Goal: Information Seeking & Learning: Learn about a topic

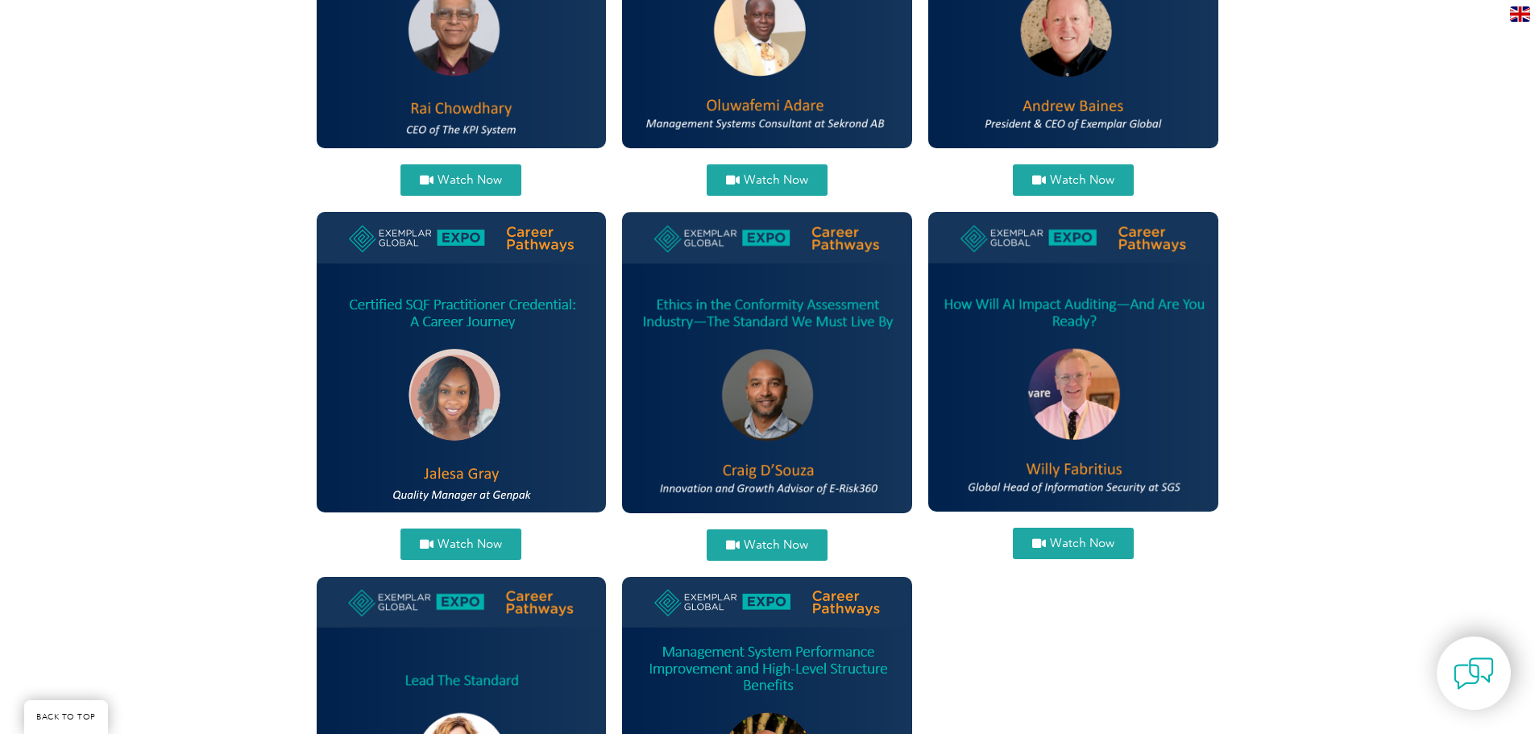
scroll to position [886, 0]
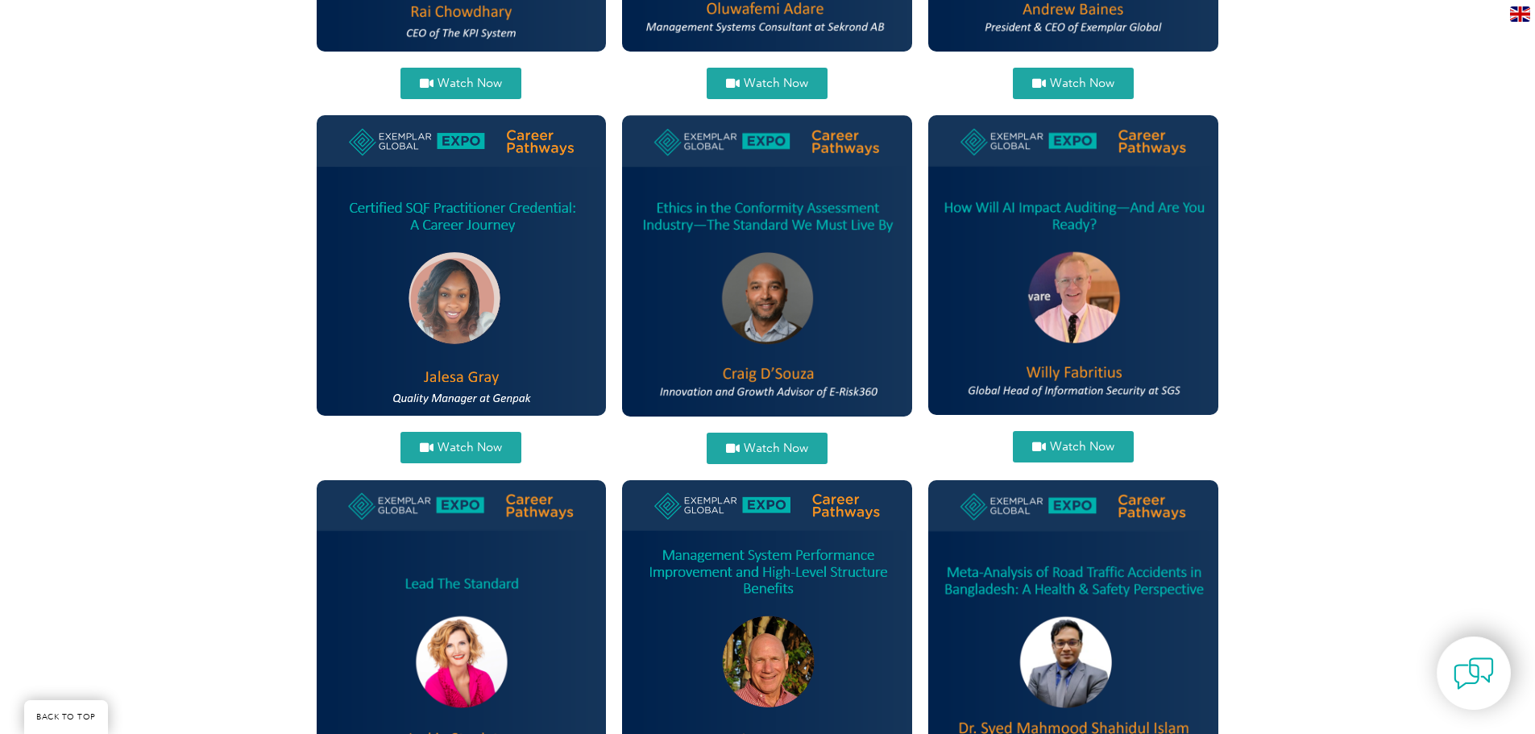
click at [1073, 449] on span "Watch Now" at bounding box center [1082, 447] width 64 height 12
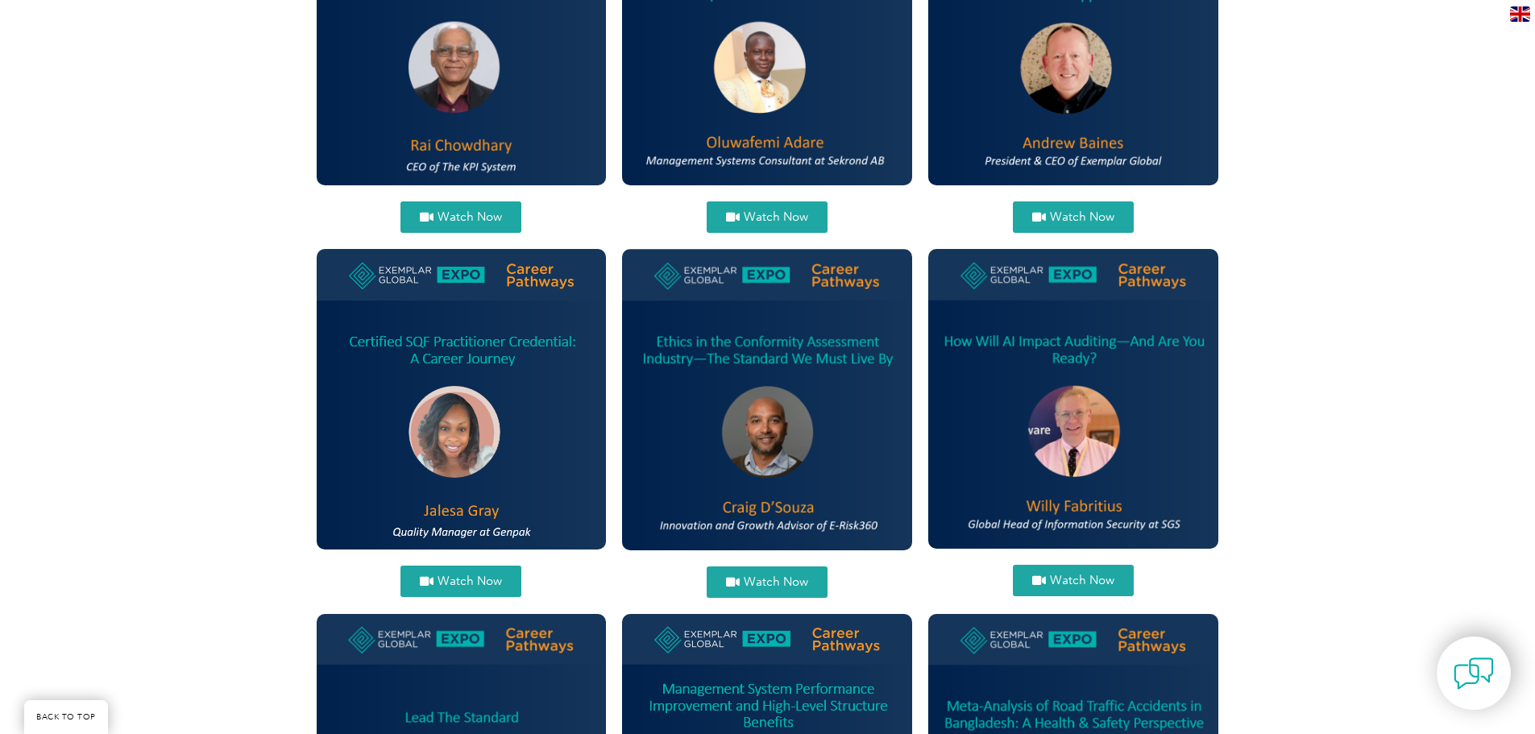
scroll to position [725, 0]
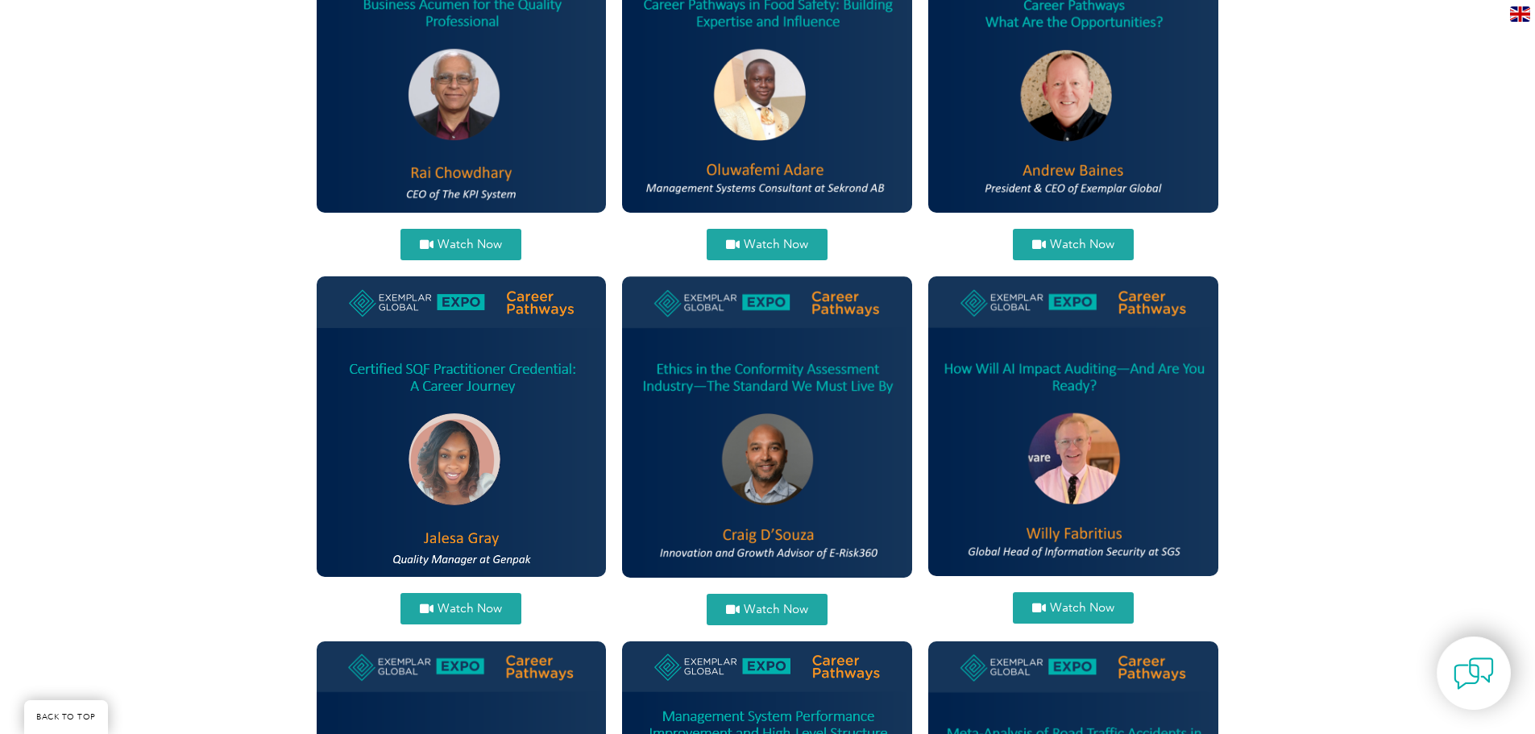
click at [751, 619] on link "Watch Now" at bounding box center [767, 609] width 121 height 31
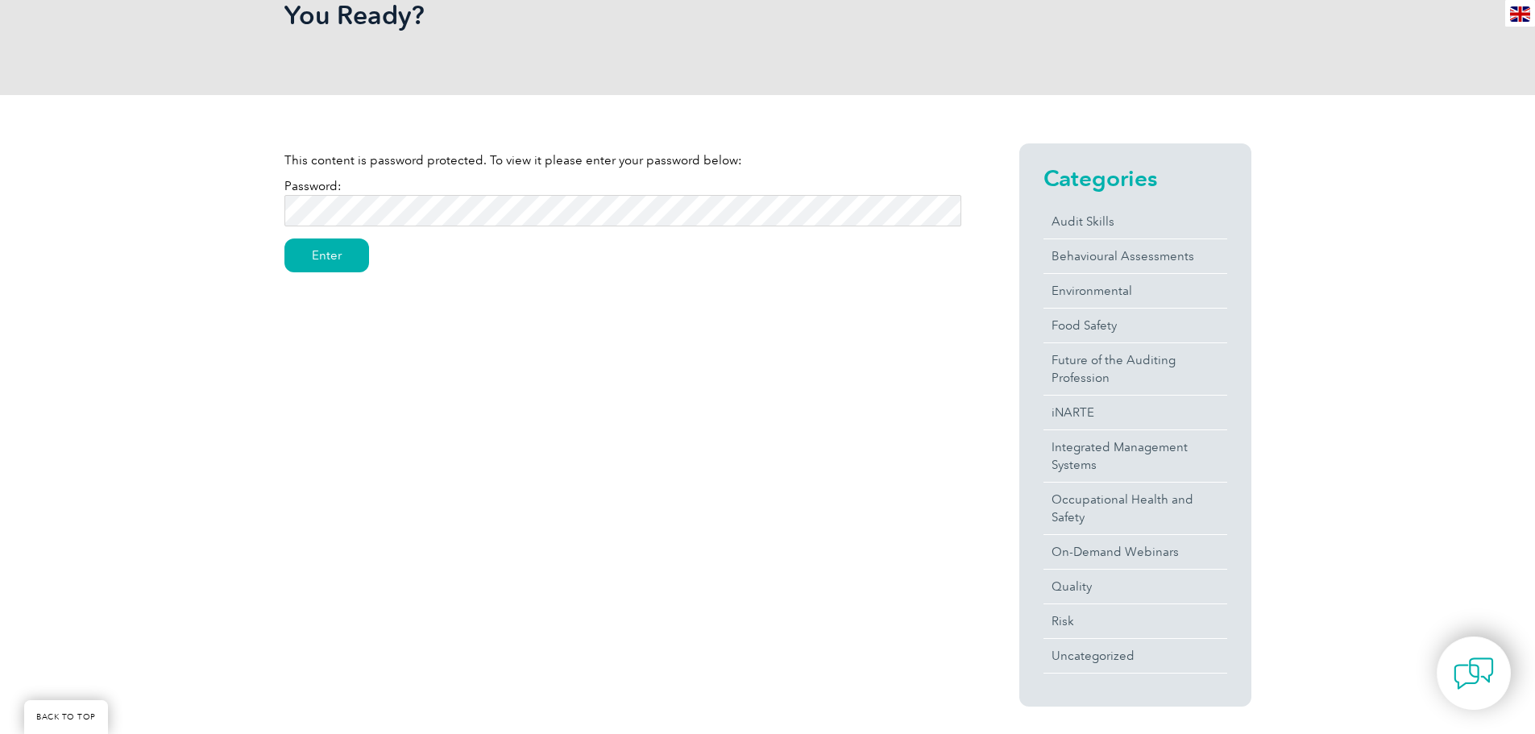
scroll to position [322, 0]
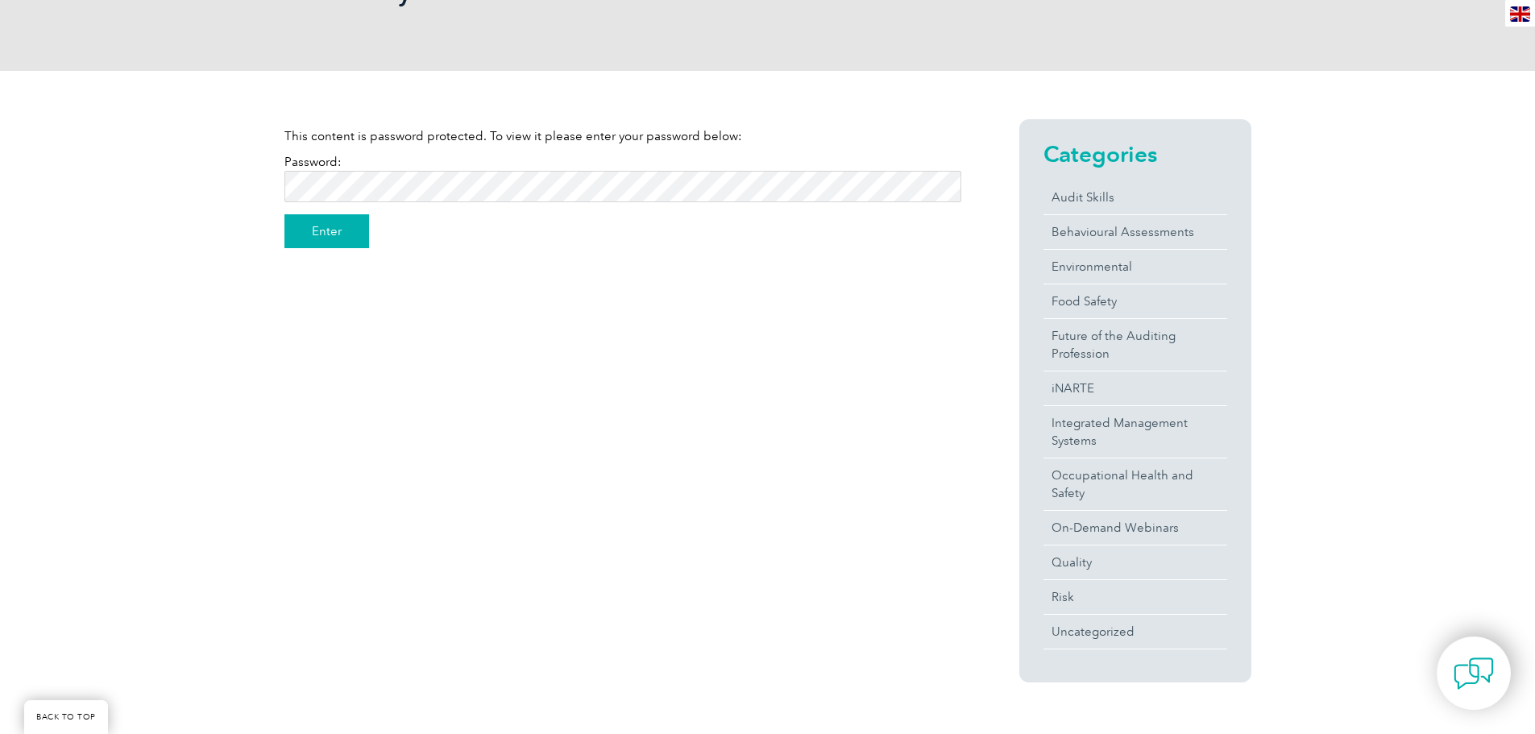
click at [350, 228] on input "Enter" at bounding box center [326, 231] width 85 height 34
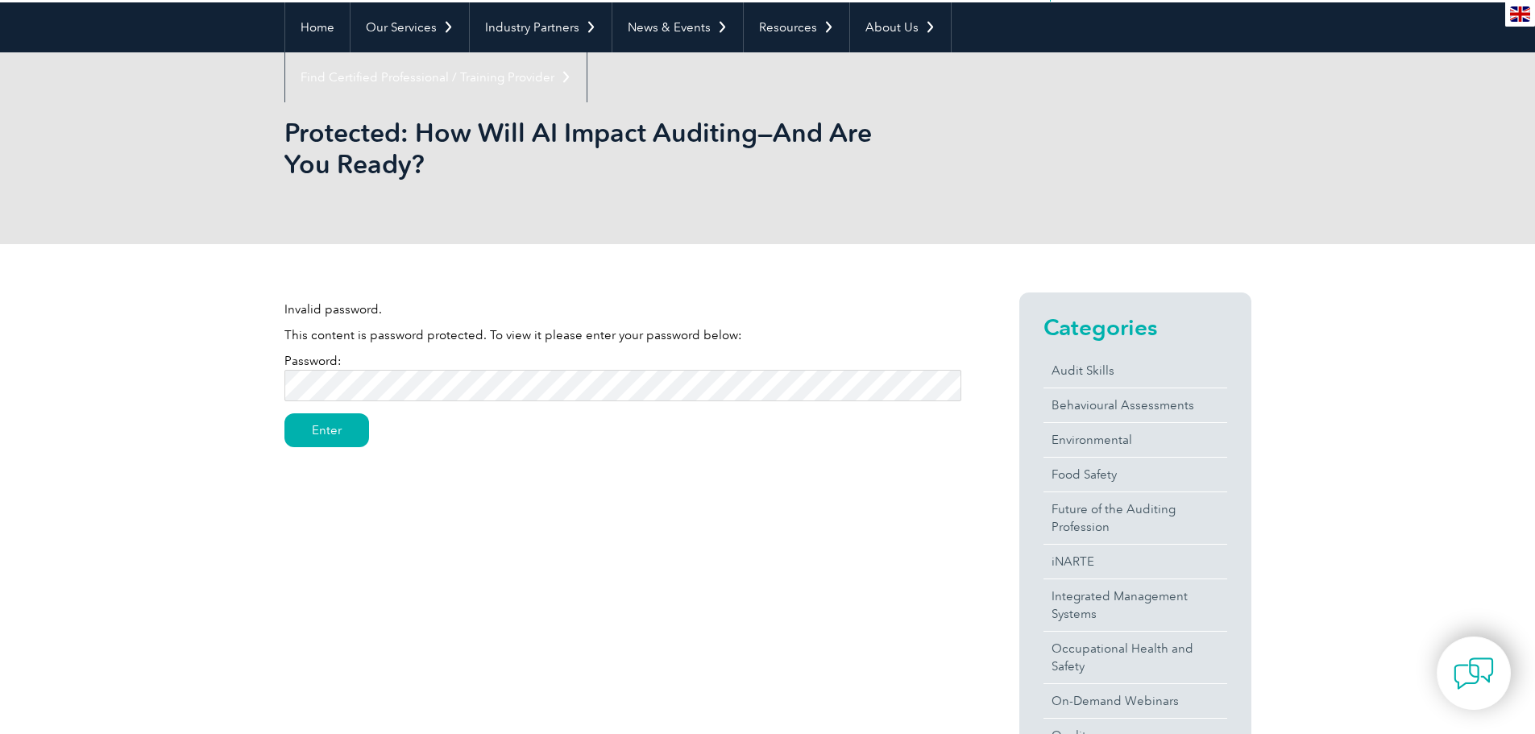
scroll to position [161, 0]
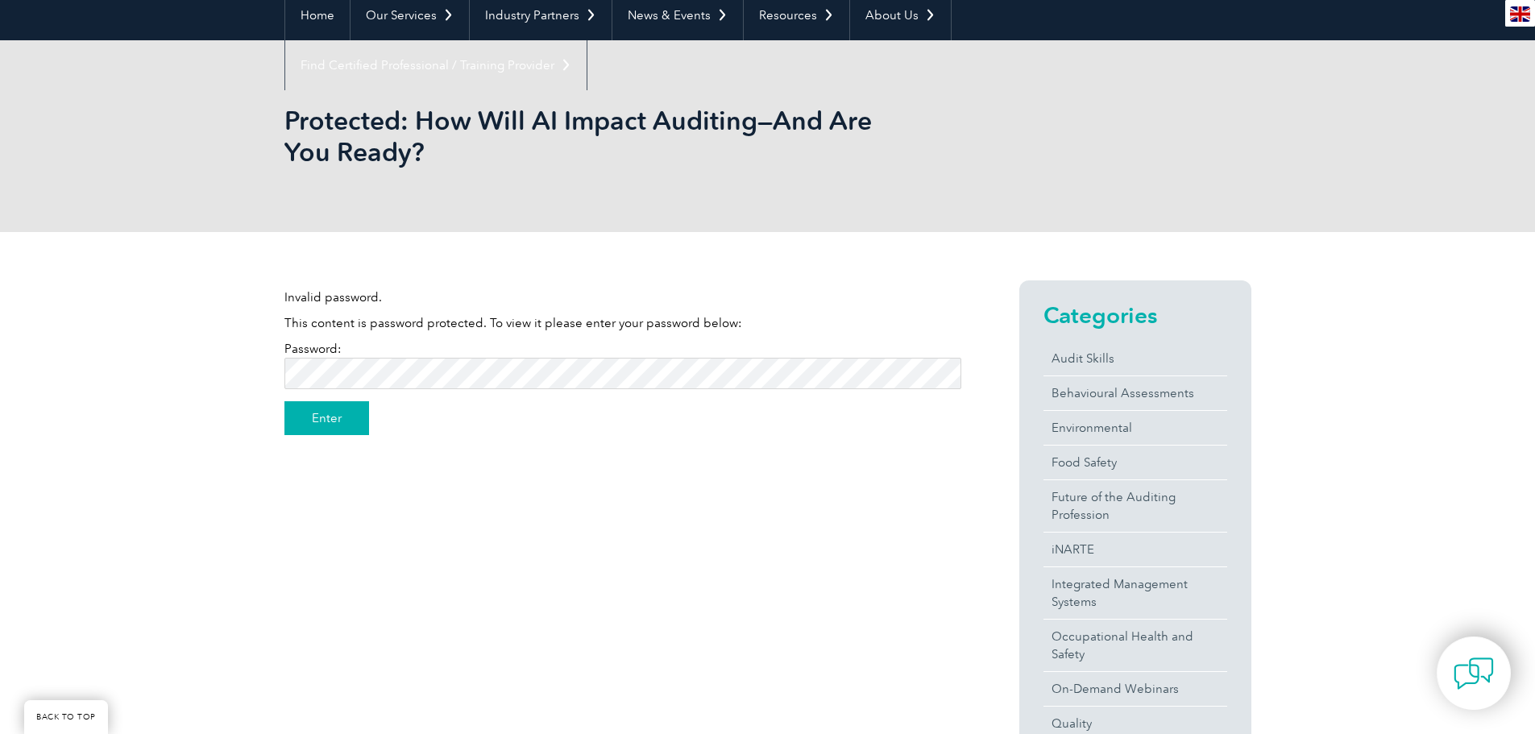
click at [300, 427] on input "Enter" at bounding box center [326, 418] width 85 height 34
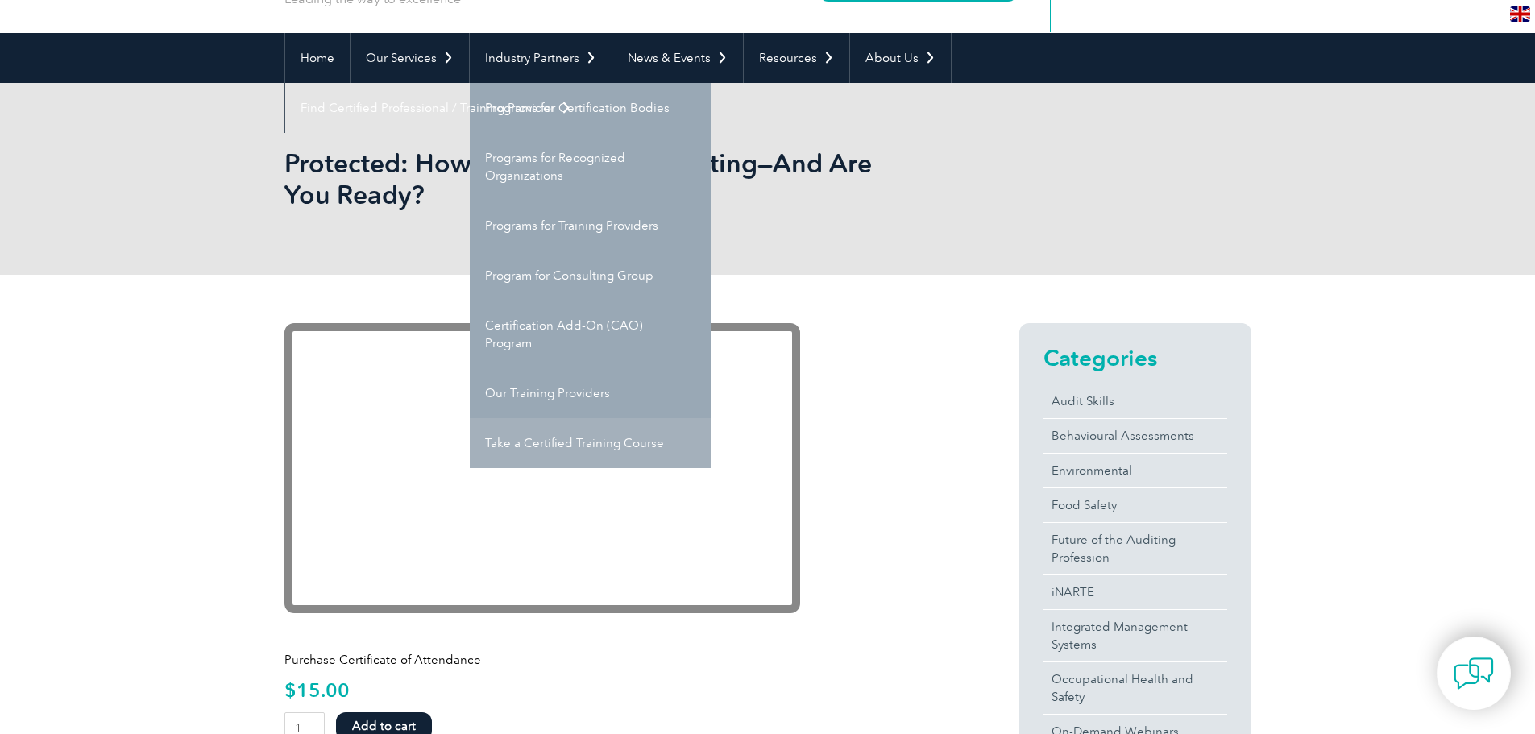
scroll to position [242, 0]
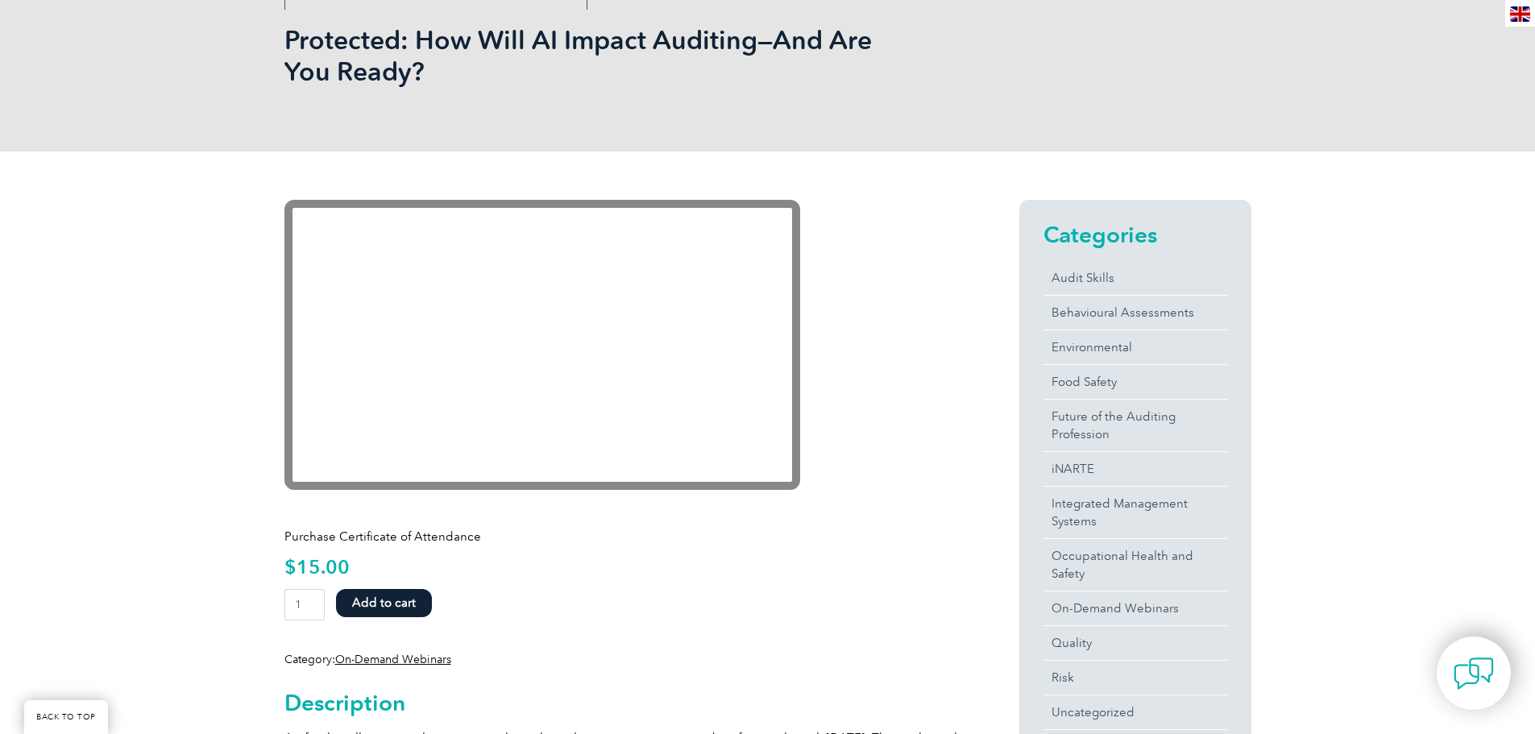
click at [795, 599] on form "How Will AI Impact Auditing—And Are You Ready? quantity 1 Add to cart" at bounding box center [622, 608] width 677 height 39
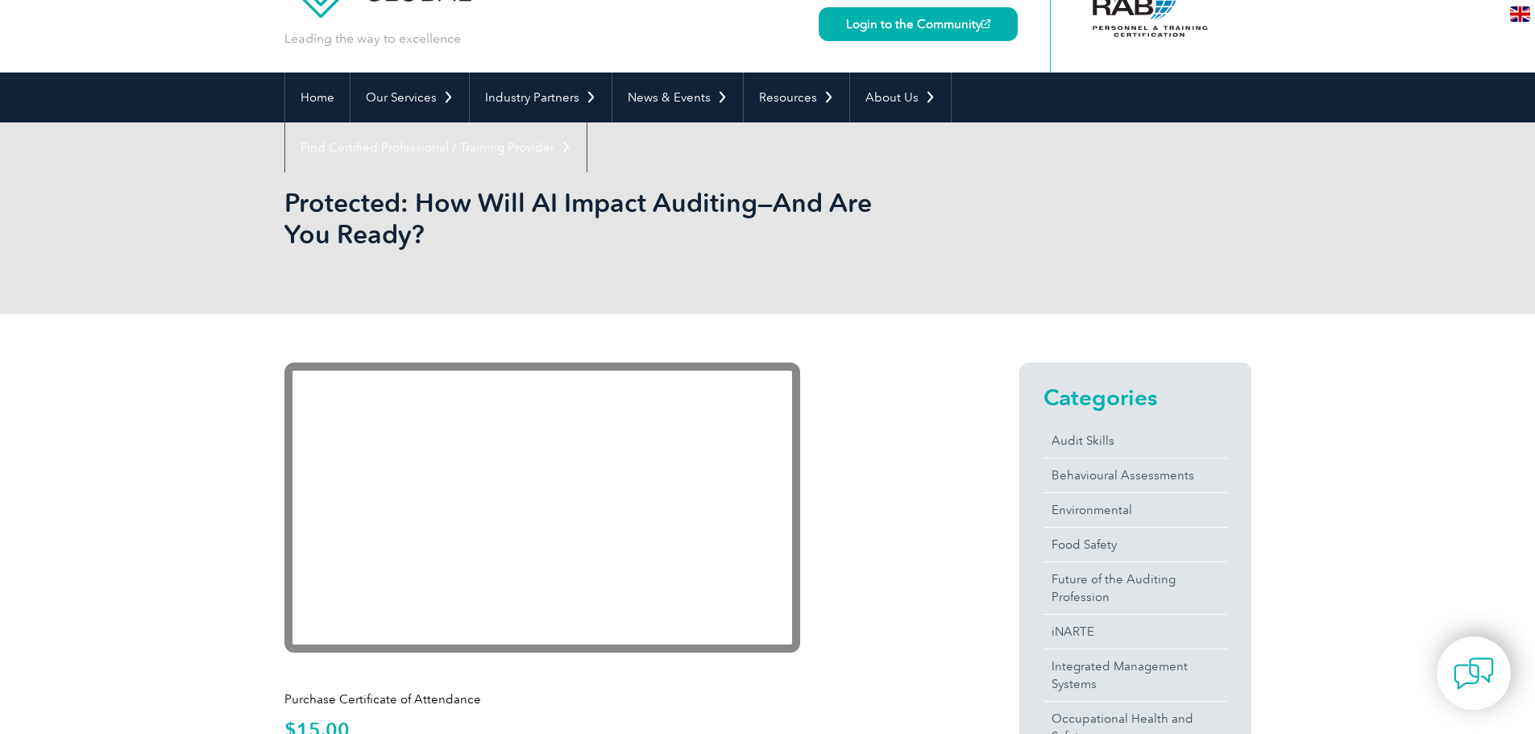
scroll to position [0, 0]
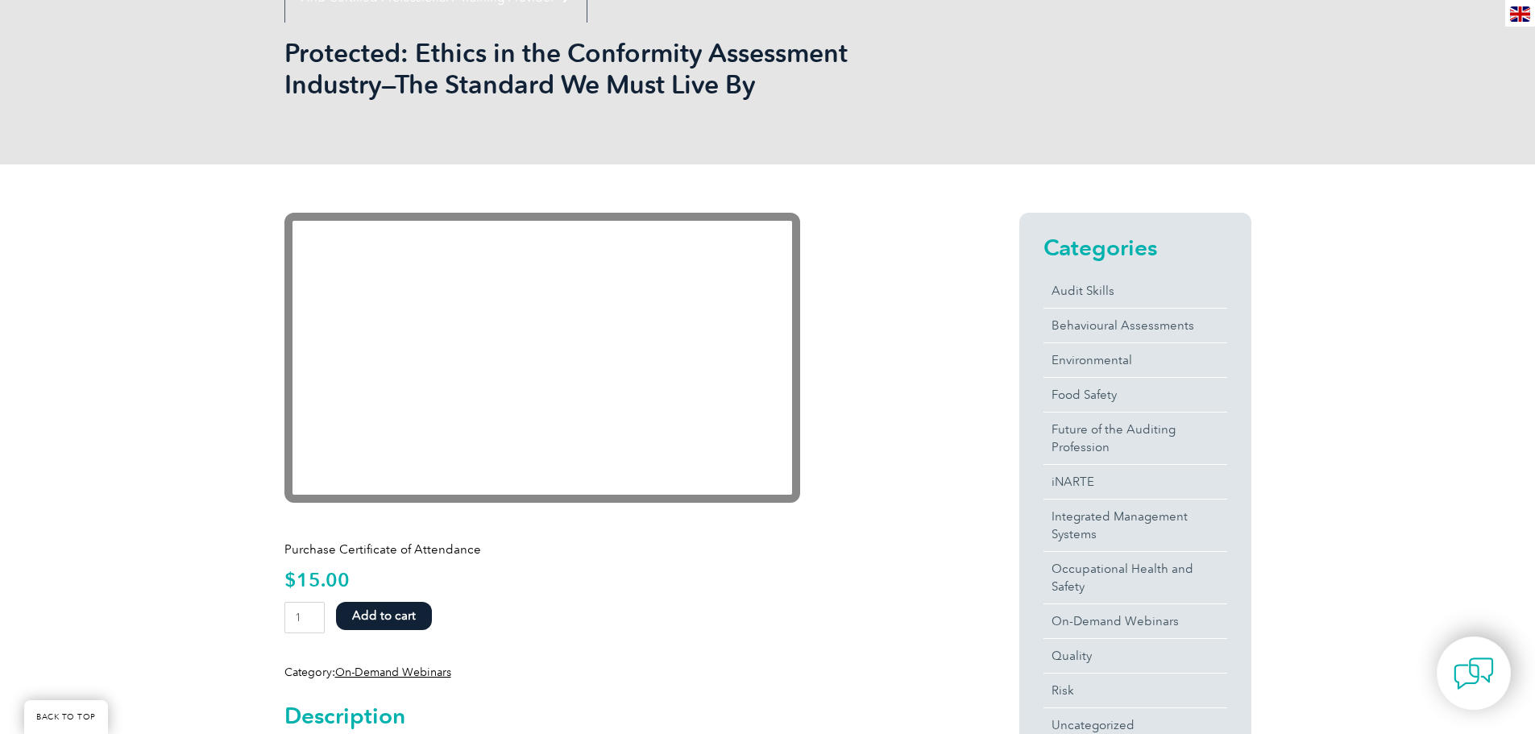
scroll to position [242, 0]
